Goal: Task Accomplishment & Management: Manage account settings

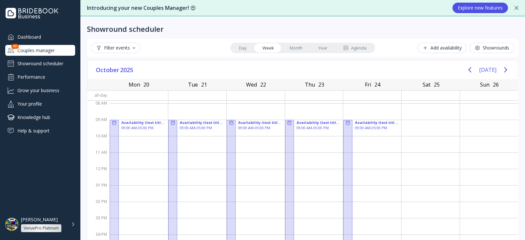
click at [41, 53] on div "Couples manager" at bounding box center [40, 50] width 70 height 11
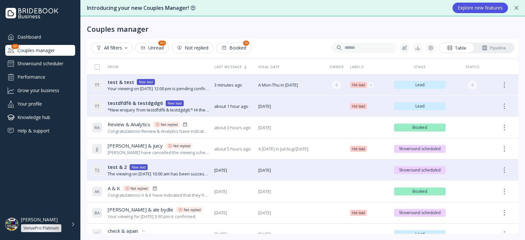
click at [127, 86] on div "Your viewing on [DATE] 12:00 pm is pending confirmation. The venue will approve…" at bounding box center [159, 89] width 102 height 6
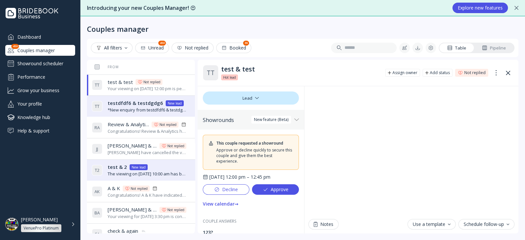
click at [257, 195] on button "Approve" at bounding box center [275, 189] width 47 height 11
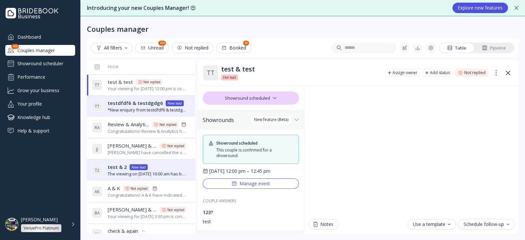
click at [122, 81] on span "test & test" at bounding box center [120, 82] width 25 height 7
click at [46, 63] on div "Showround scheduler" at bounding box center [40, 63] width 70 height 11
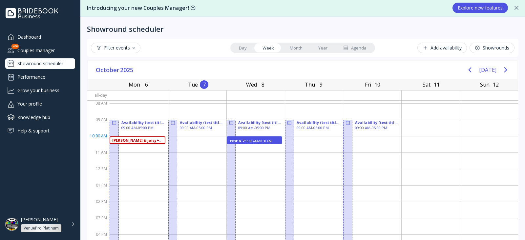
click at [251, 138] on div "test & 2 10:00 AM - 10:30 AM" at bounding box center [254, 141] width 55 height 8
